Goal: Transaction & Acquisition: Book appointment/travel/reservation

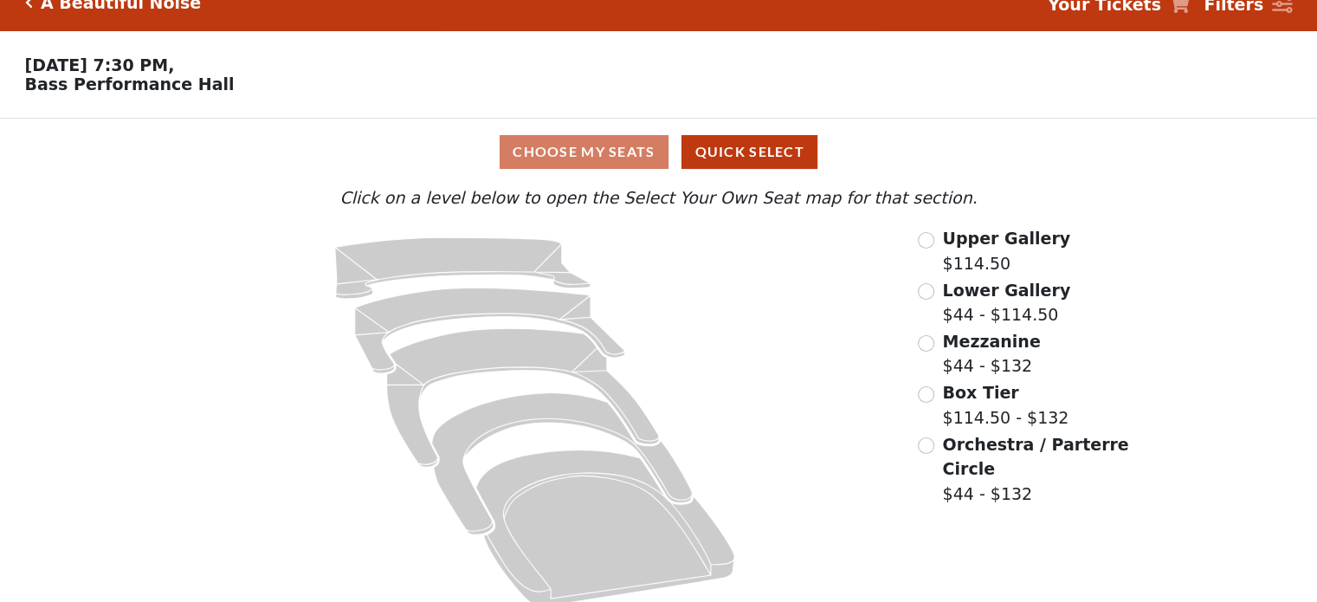
scroll to position [46, 0]
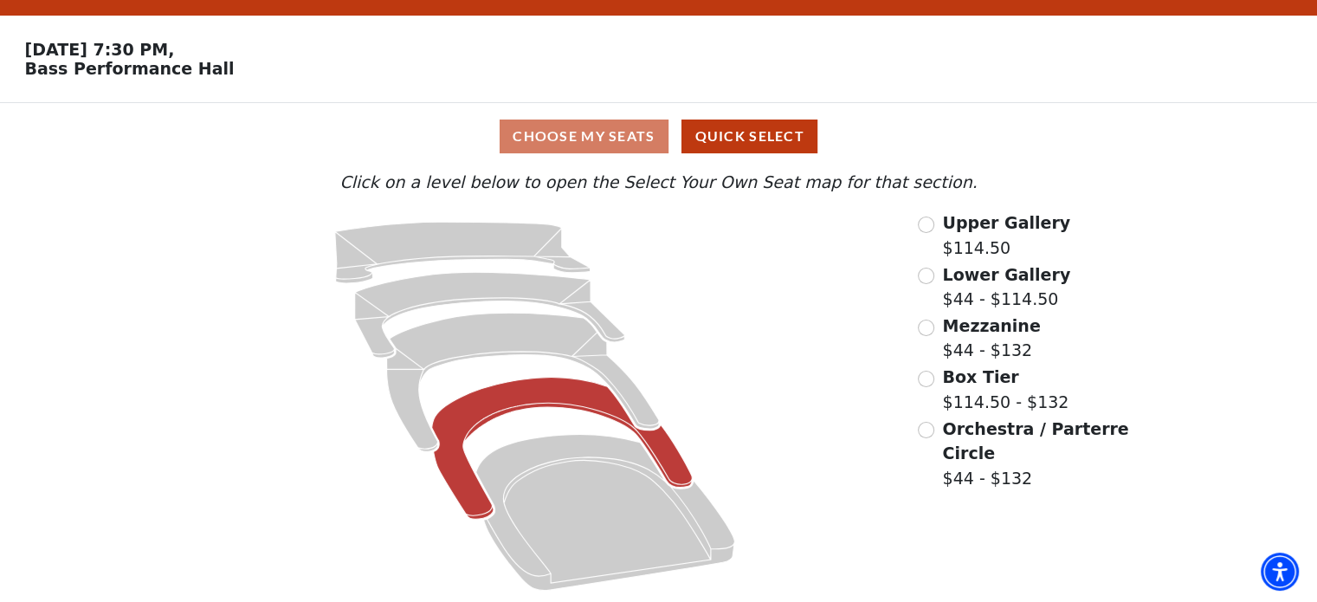
click at [586, 408] on icon at bounding box center [562, 449] width 261 height 142
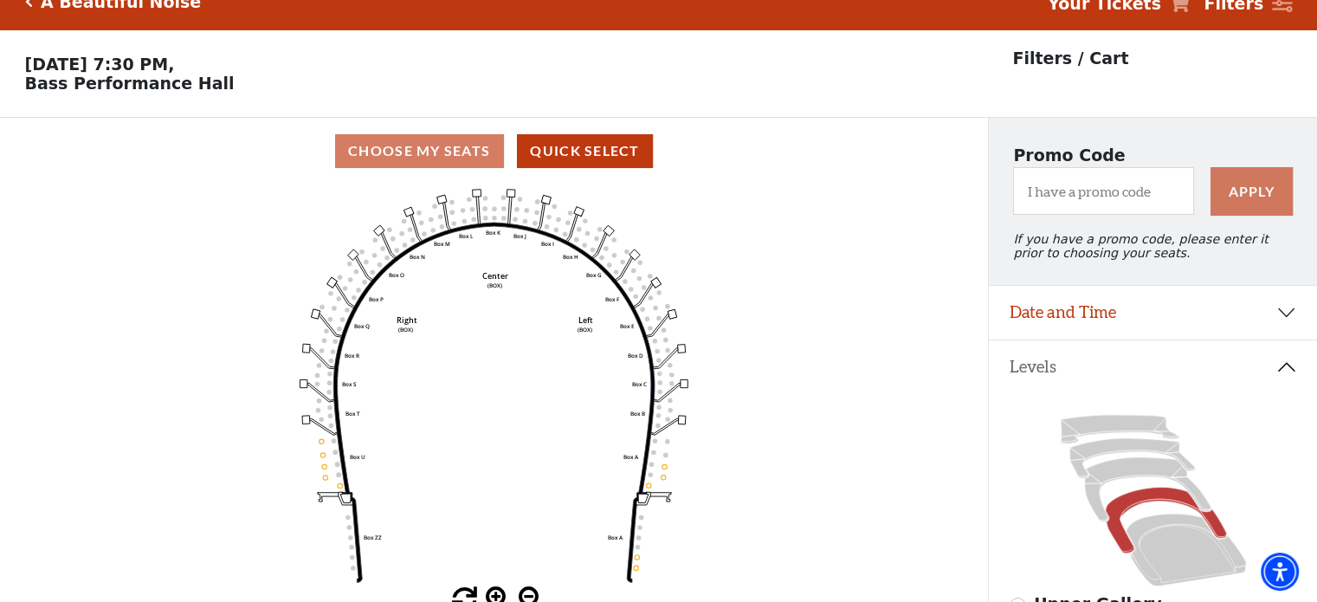
scroll to position [0, 0]
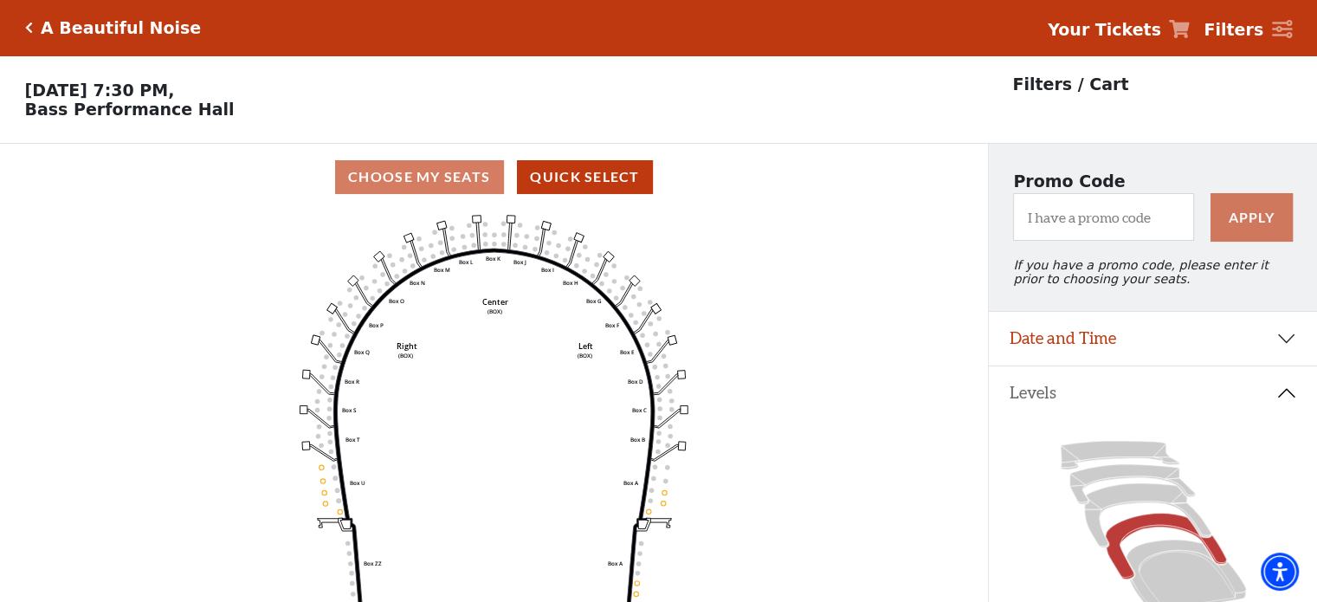
click at [23, 25] on div "A Beautiful Noise Your Tickets Filters" at bounding box center [658, 27] width 1317 height 55
click at [27, 25] on icon "Click here to go back to filters" at bounding box center [29, 28] width 8 height 12
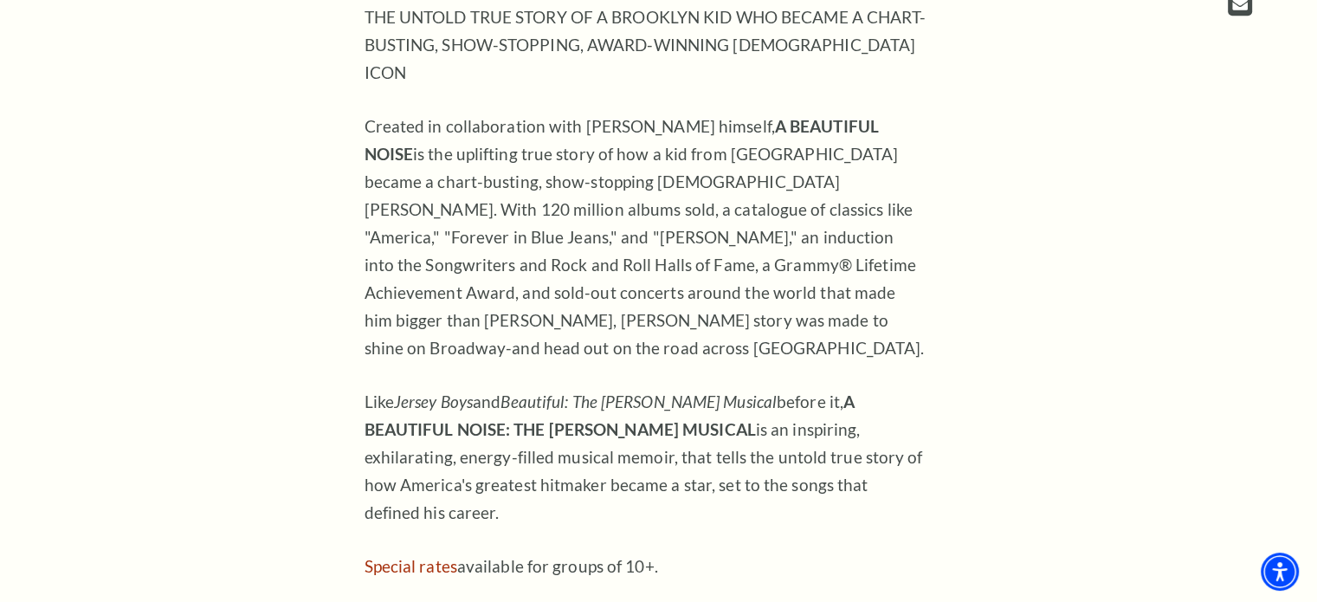
scroll to position [1299, 0]
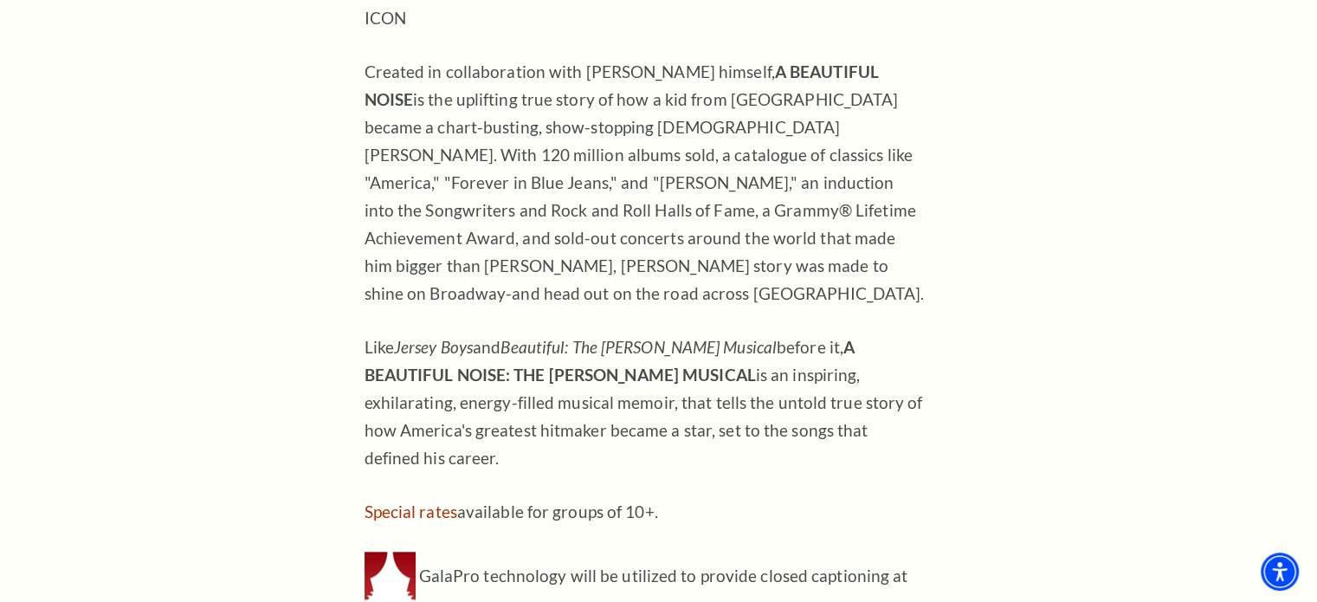
click at [747, 230] on p "Created in collaboration with [PERSON_NAME] himself, A BEAUTIFUL NOISE is the u…" at bounding box center [646, 182] width 563 height 249
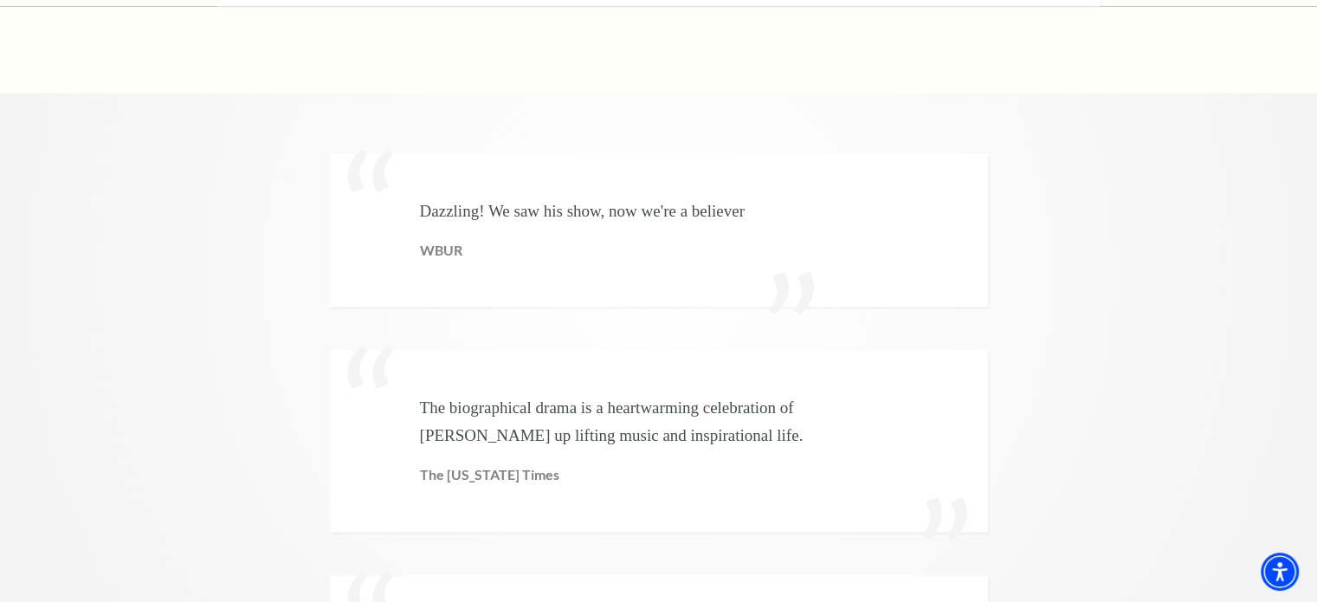
scroll to position [3723, 0]
